Goal: Check status: Check status

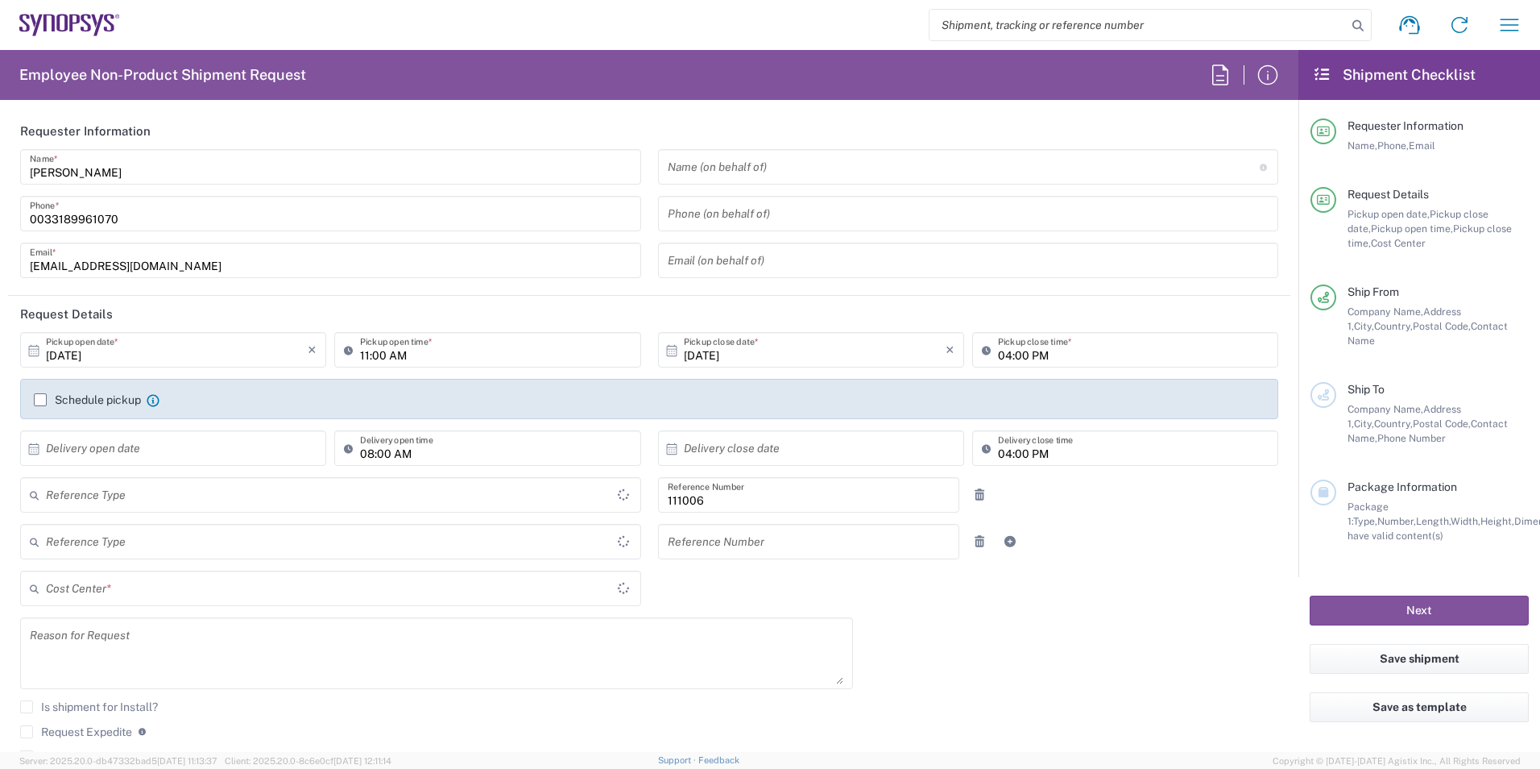
type input "Department"
type input "FR65, FIN, EVE, IT 111006"
type input "[GEOGRAPHIC_DATA]"
type input "Delivered at Place"
type input "[GEOGRAPHIC_DATA]"
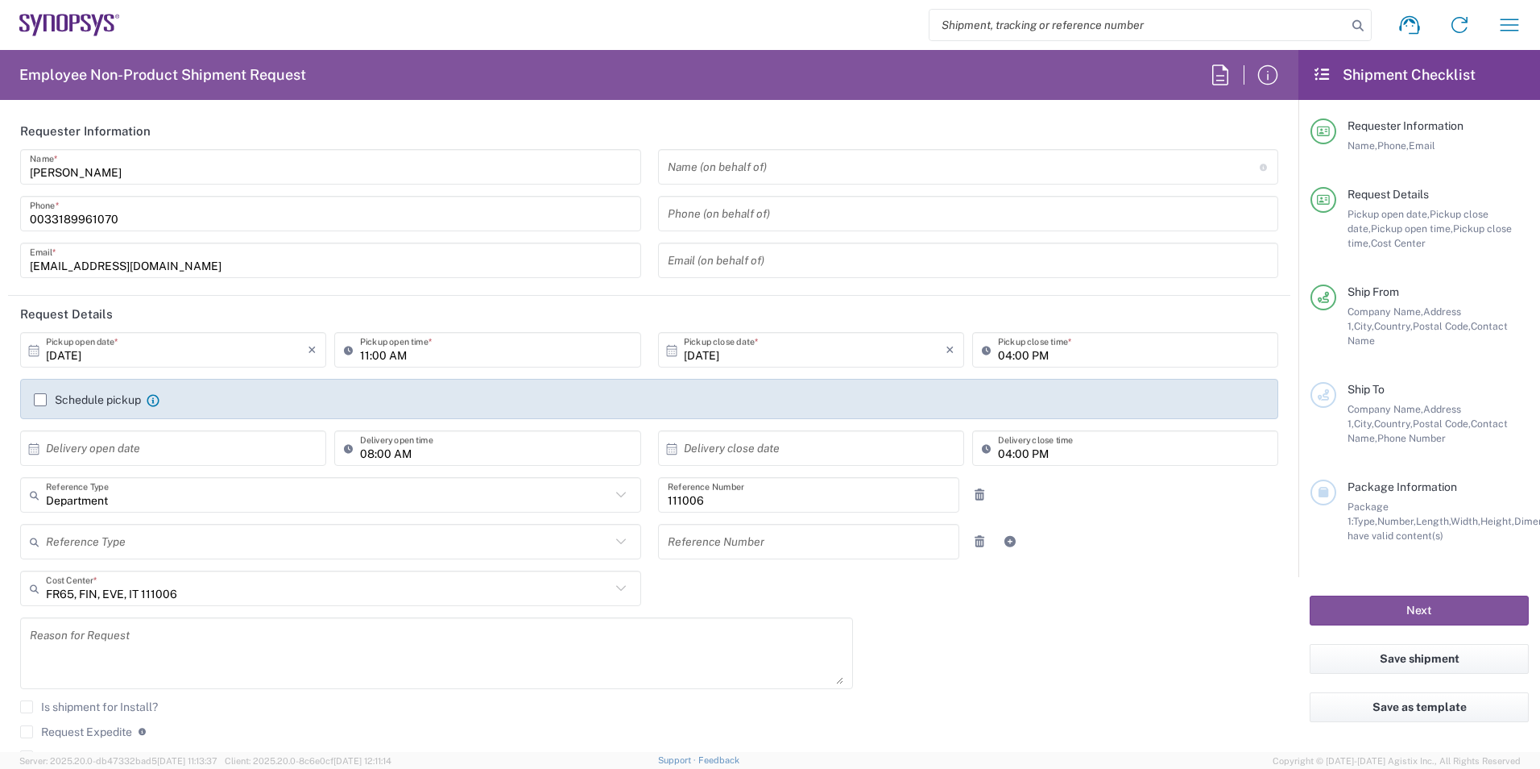
type input "Wissous/Rungis FR65"
click at [1512, 30] on icon "button" at bounding box center [1510, 25] width 26 height 26
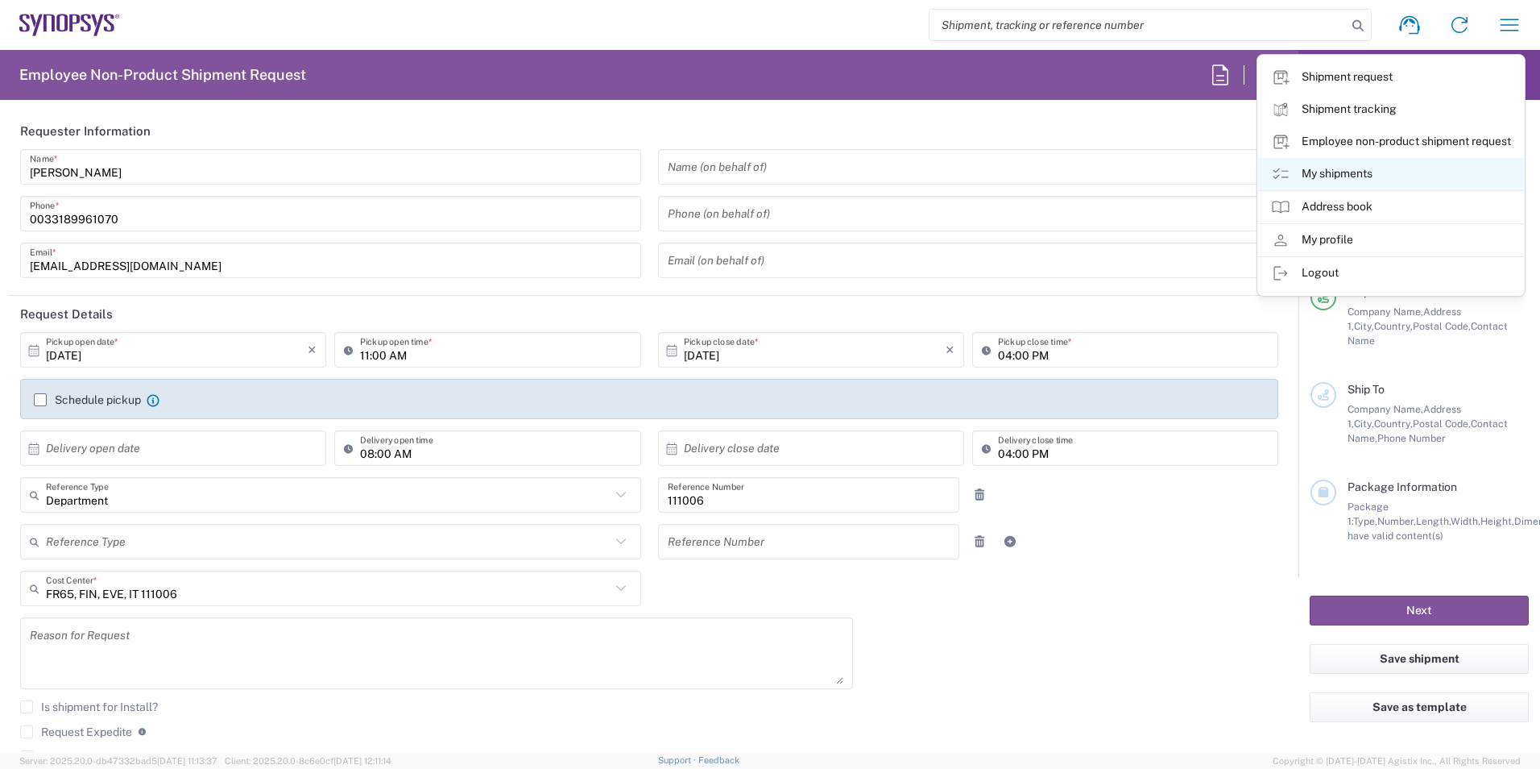
click at [1357, 170] on link "My shipments" at bounding box center [1391, 174] width 266 height 32
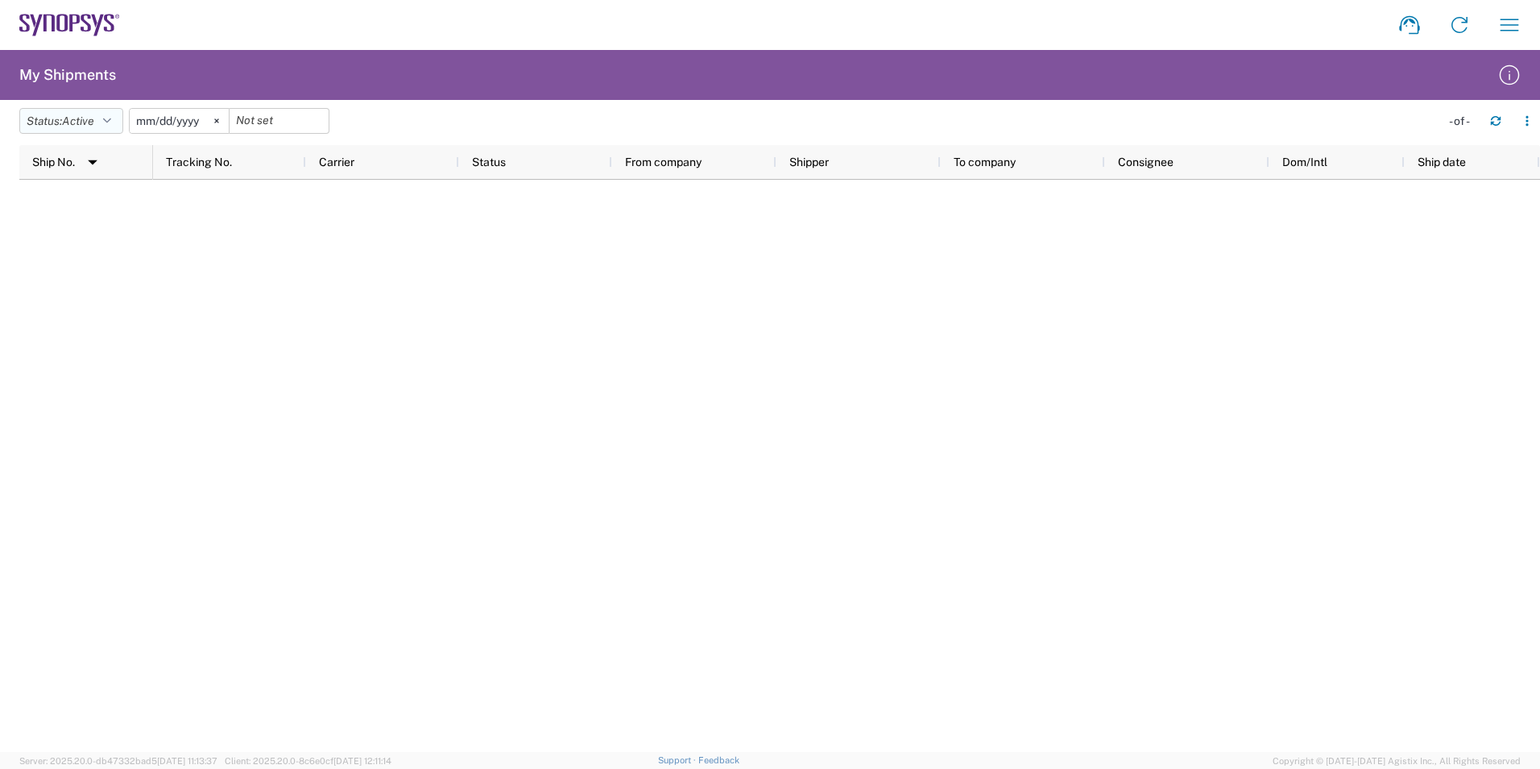
click at [118, 126] on button "Status: Active" at bounding box center [71, 121] width 104 height 26
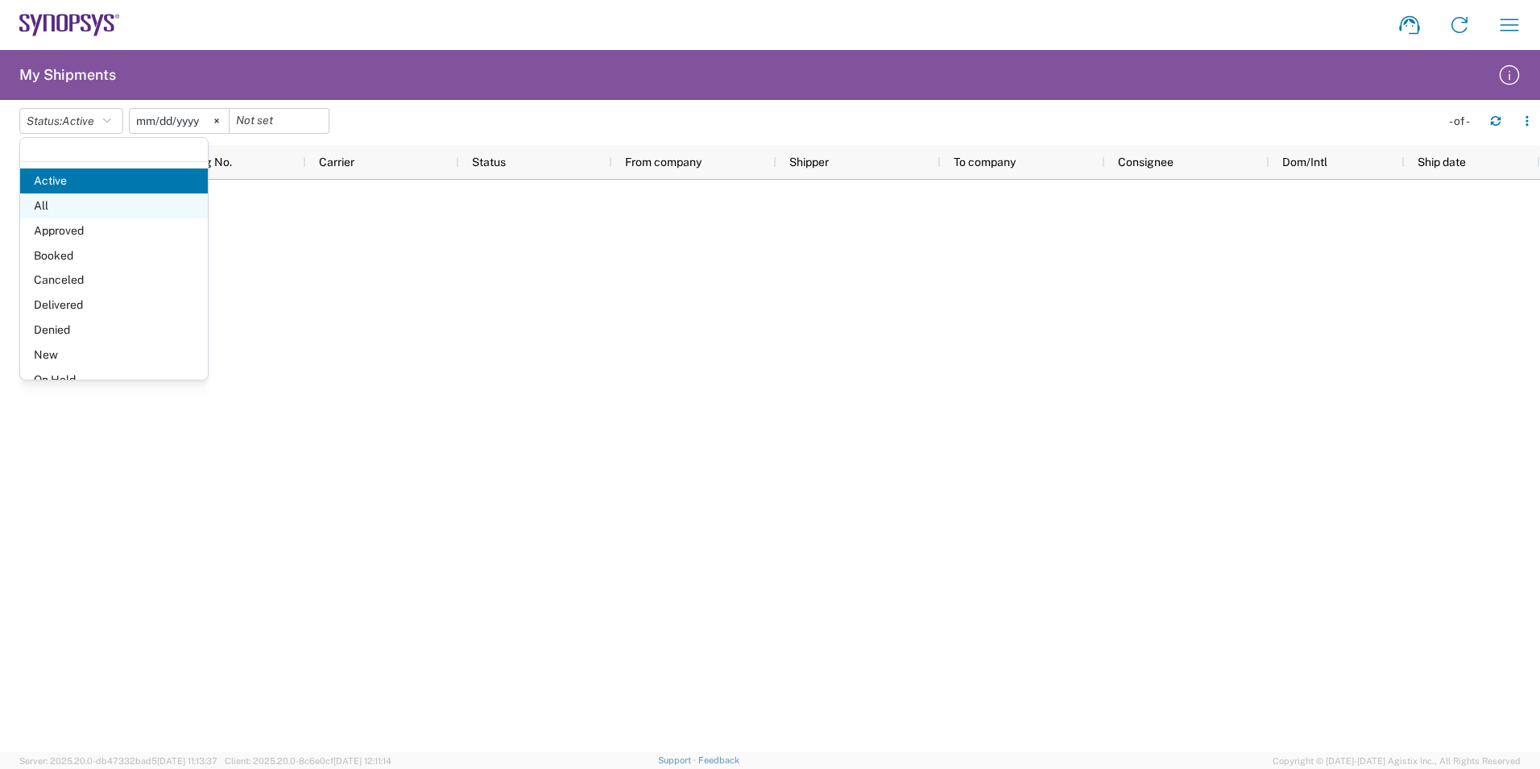
click at [87, 197] on span "All" at bounding box center [114, 205] width 188 height 25
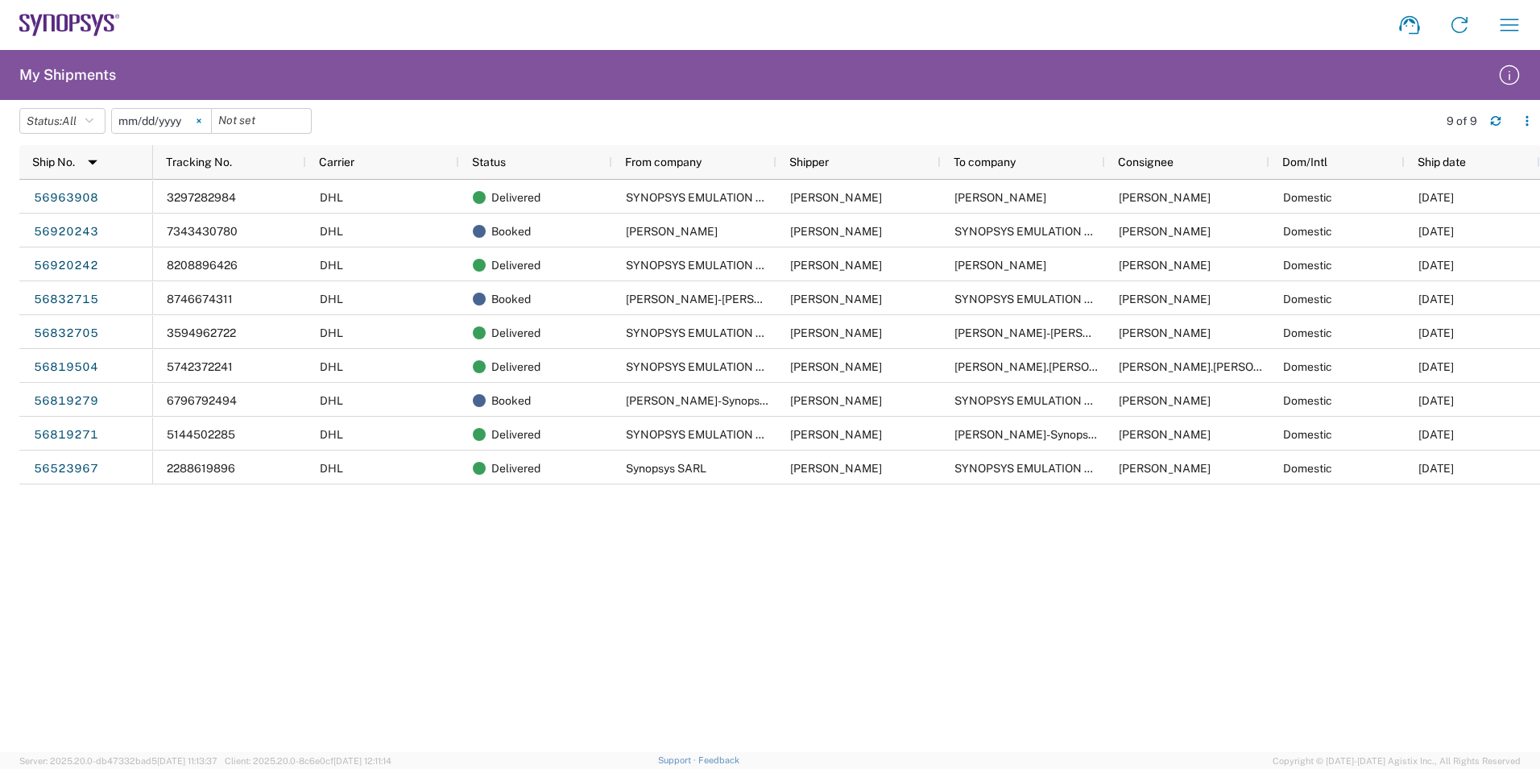
click at [205, 117] on svg-icon at bounding box center [199, 121] width 24 height 24
click at [889, 593] on div "3297282984 DHL Delivered SYNOPSYS EMULATION AND VERIFICATION [PERSON_NAME] [PER…" at bounding box center [846, 466] width 1387 height 572
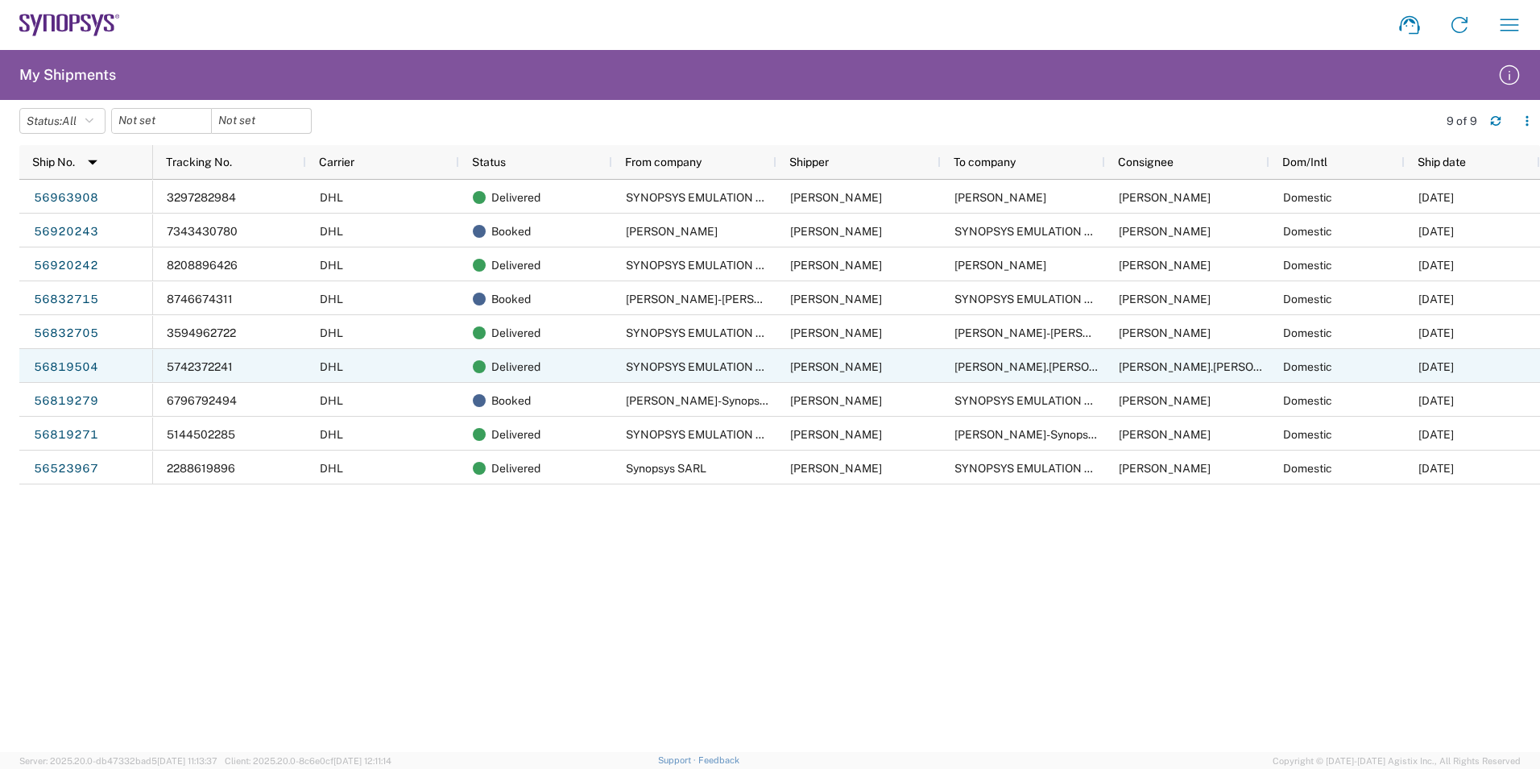
click at [1007, 365] on span "[PERSON_NAME].[PERSON_NAME]-Synopsys" at bounding box center [1074, 366] width 239 height 13
click at [66, 367] on link "56819504" at bounding box center [66, 367] width 66 height 26
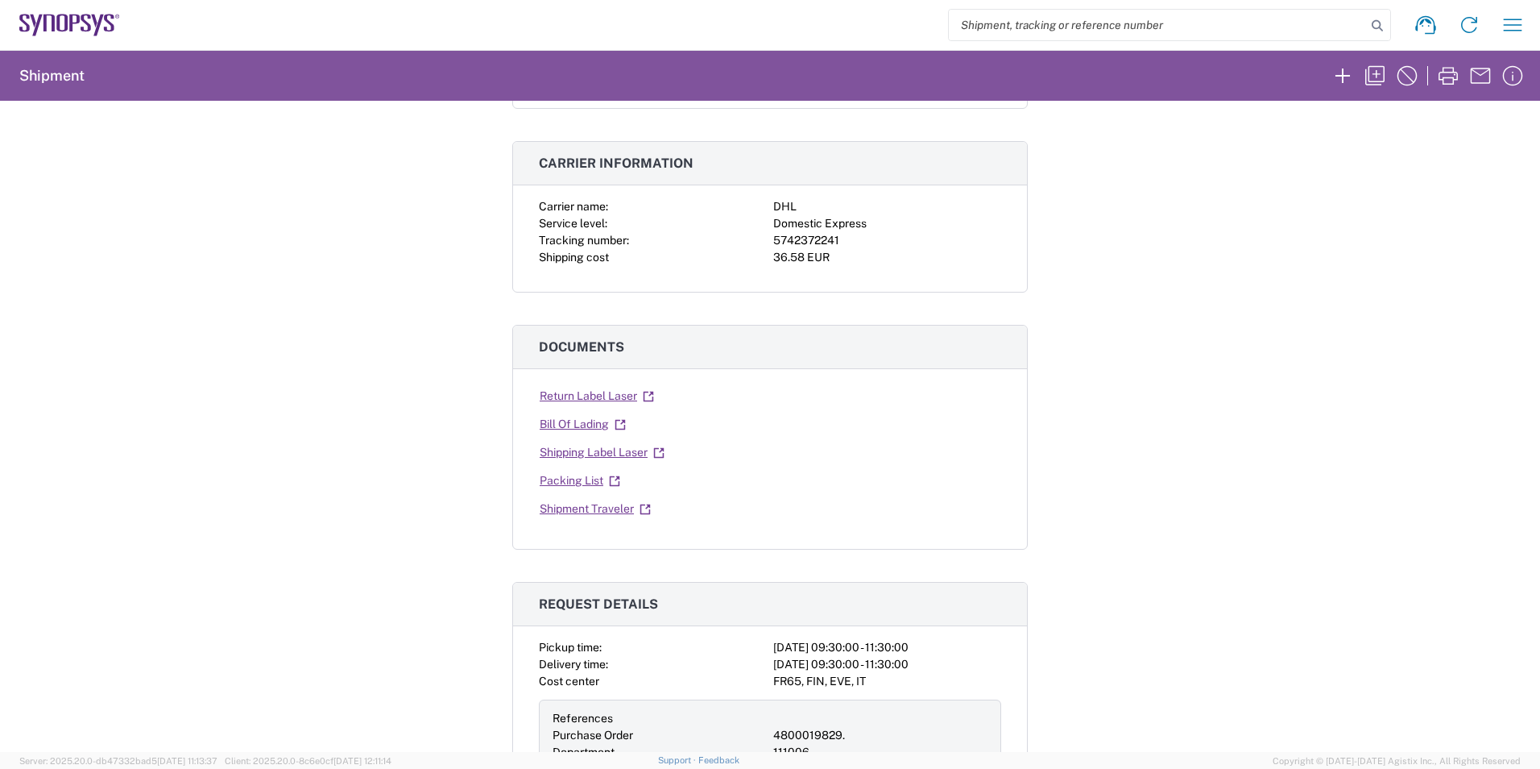
scroll to position [242, 0]
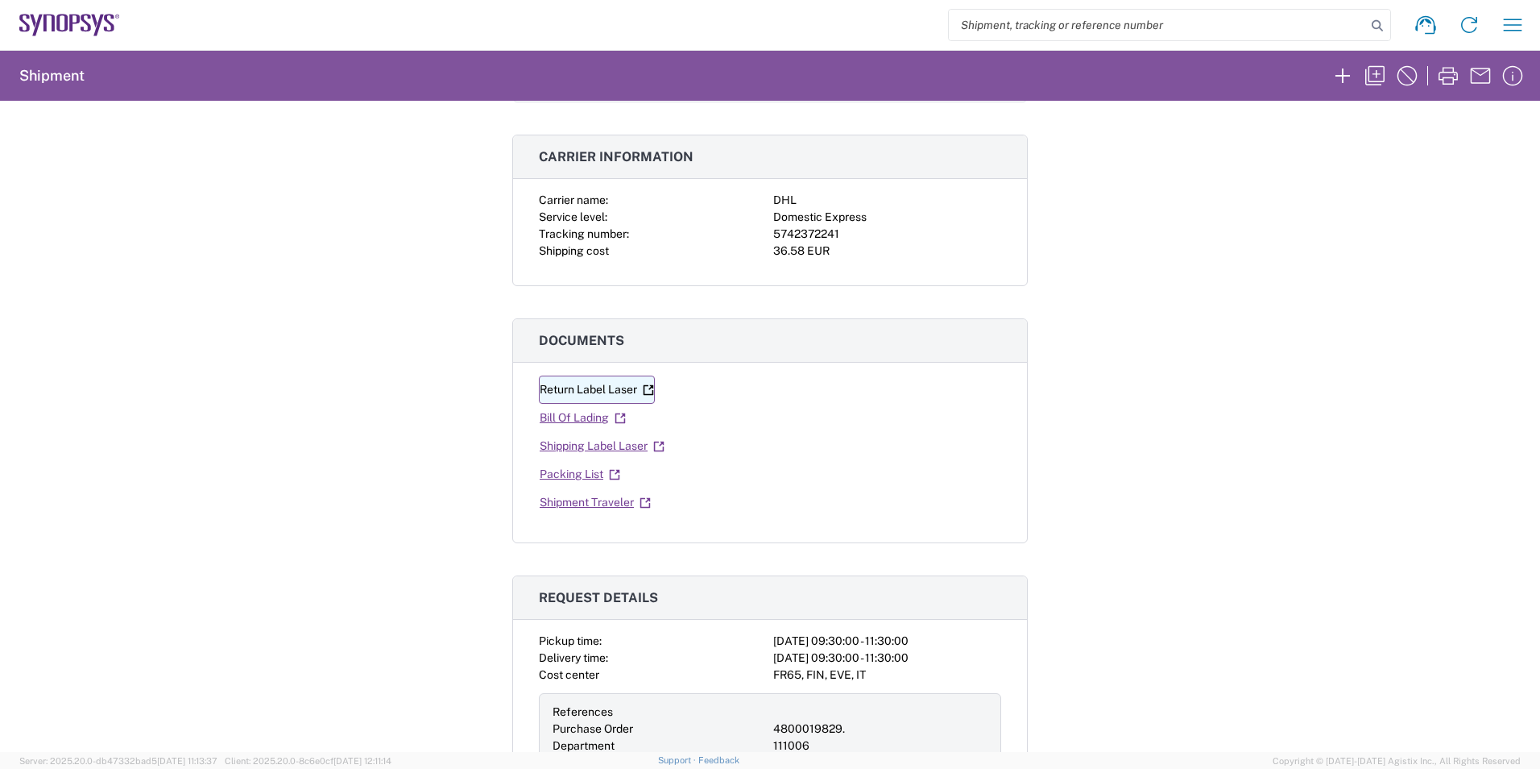
click at [606, 383] on link "Return Label Laser" at bounding box center [597, 389] width 116 height 28
